Goal: Information Seeking & Learning: Learn about a topic

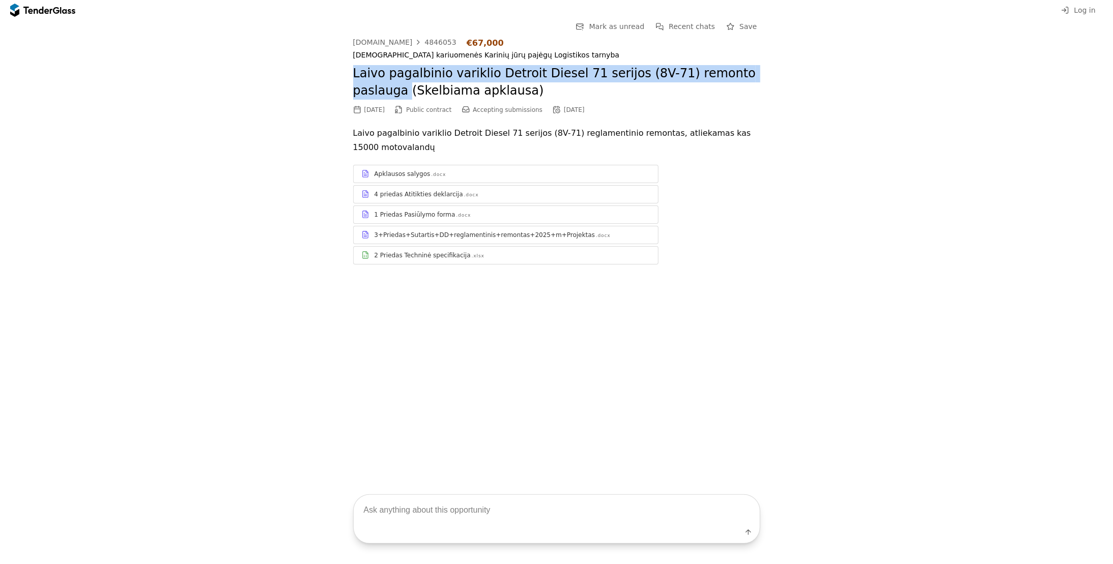
drag, startPoint x: 353, startPoint y: 71, endPoint x: 765, endPoint y: 71, distance: 412.3
click at [765, 71] on div "Go Back Mark as unread Recent chats Save [DOMAIN_NAME] 4846053 €67,000 [DEMOGRA…" at bounding box center [556, 150] width 1103 height 260
copy h2 "Laivo pagalbinio variklio Detroit Diesel 71 serijos (8V-71) remonto paslauga"
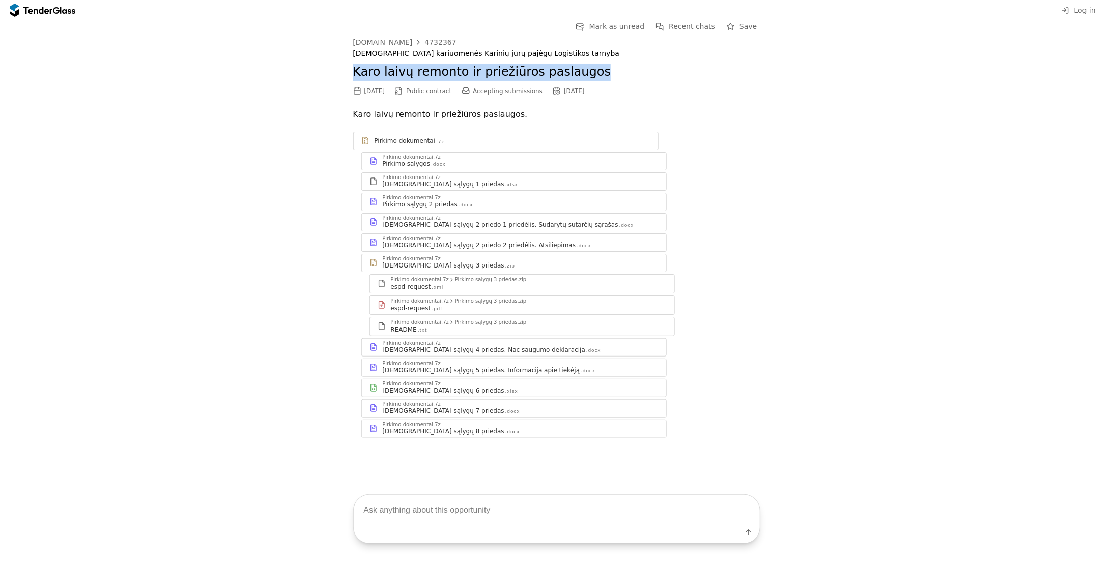
drag, startPoint x: 355, startPoint y: 71, endPoint x: 586, endPoint y: 80, distance: 231.3
click at [586, 80] on h2 "Karo laivų remonto ir priežiūros paslaugos" at bounding box center [556, 72] width 407 height 17
drag, startPoint x: 586, startPoint y: 80, endPoint x: 683, endPoint y: 89, distance: 96.6
click at [683, 89] on div "10/03/2025 Public contract Accepting submissions 11/05/2025" at bounding box center [556, 91] width 407 height 11
click at [555, 90] on div at bounding box center [557, 90] width 29 height 29
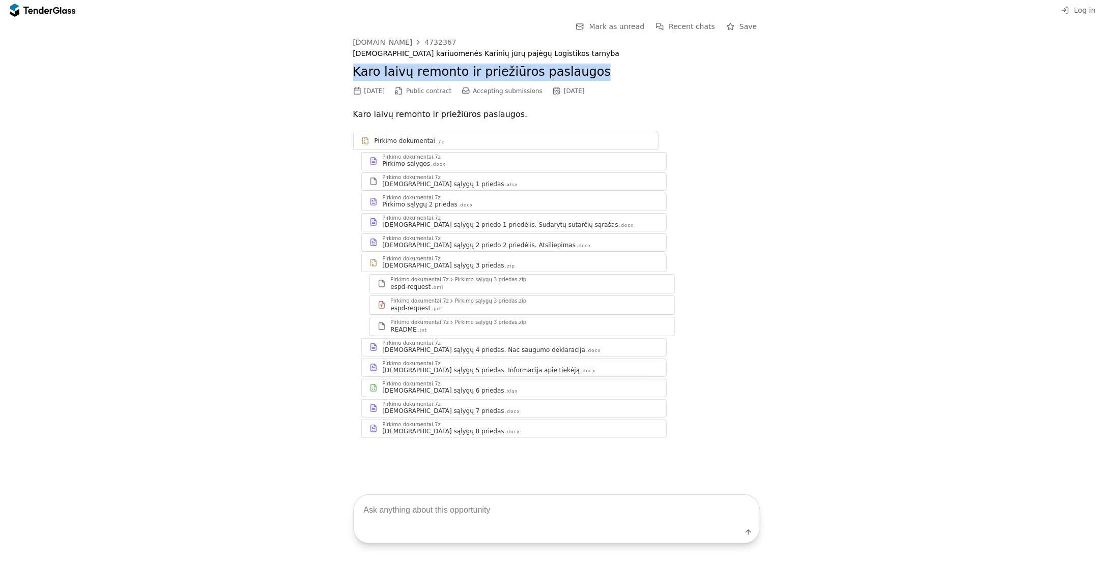
drag, startPoint x: 355, startPoint y: 71, endPoint x: 594, endPoint y: 71, distance: 239.2
click at [594, 71] on h2 "Karo laivų remonto ir priežiūros paslaugos" at bounding box center [556, 72] width 407 height 17
copy h2 "Karo laivų remonto ir priežiūros paslaugos"
